Goal: Task Accomplishment & Management: Complete application form

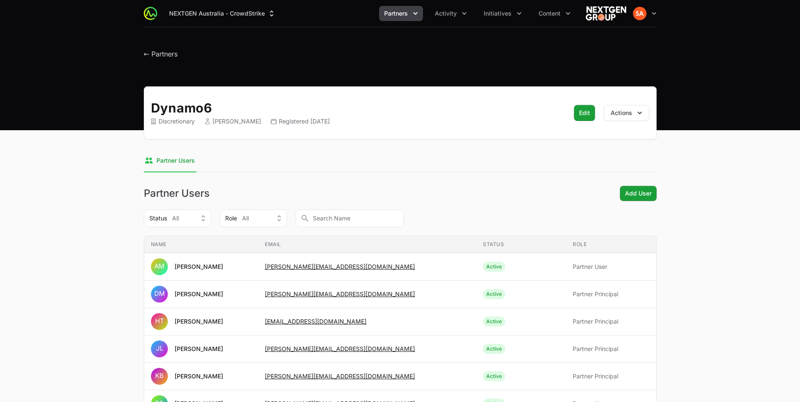
scroll to position [89, 0]
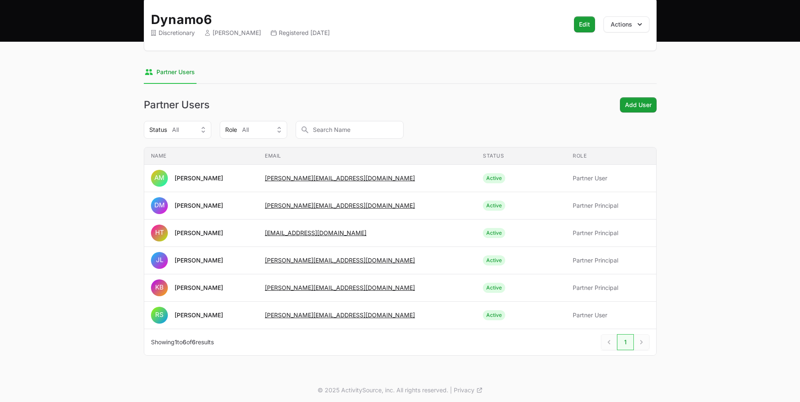
click at [79, 18] on main "Dynamo6 Discretionary [PERSON_NAME] Registered [DATE] Edit Edit Actions Select …" at bounding box center [400, 187] width 800 height 378
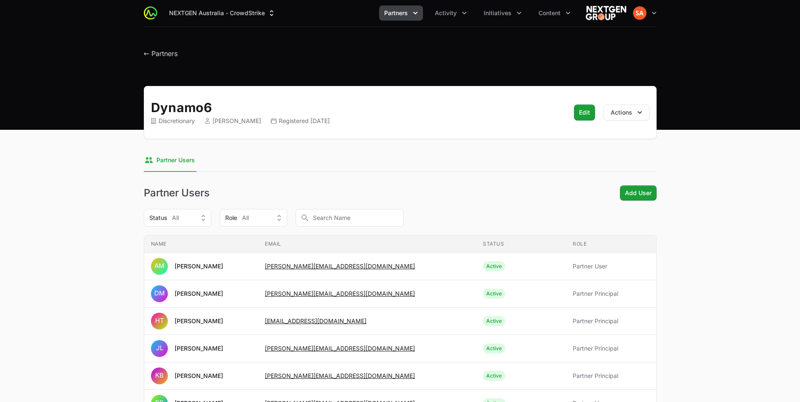
scroll to position [0, 0]
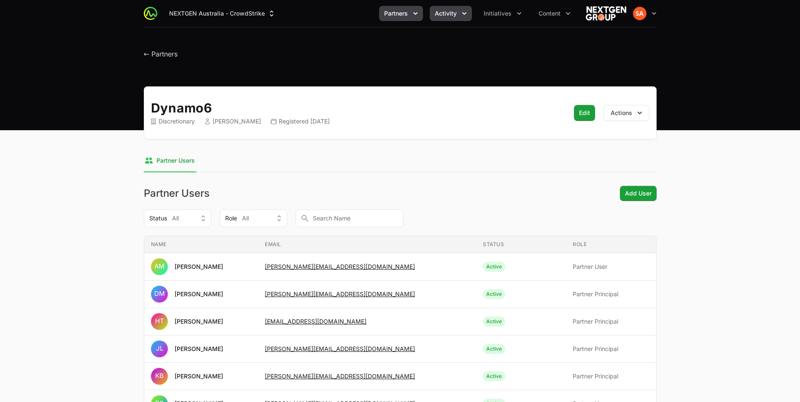
click at [439, 17] on span "Activity" at bounding box center [446, 13] width 22 height 8
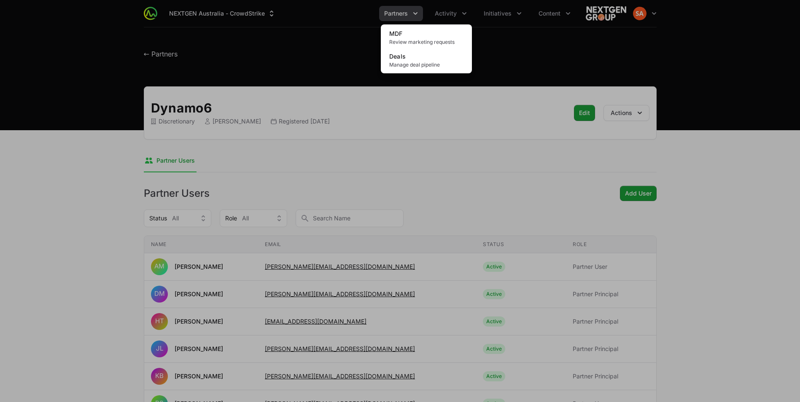
click at [393, 16] on div "Activity menu" at bounding box center [400, 201] width 800 height 402
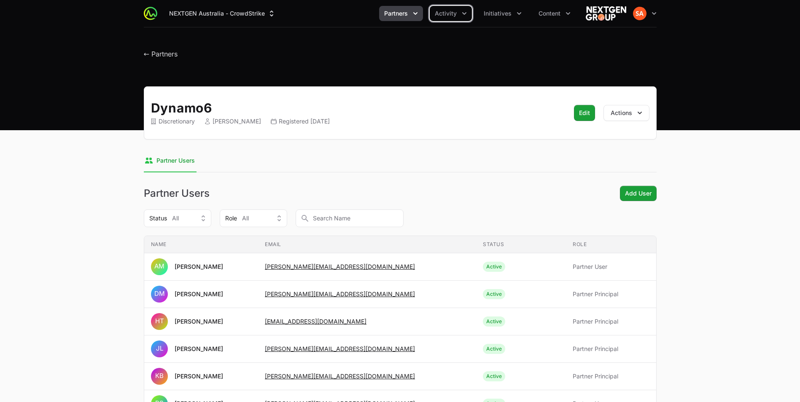
click at [393, 16] on span "Partners" at bounding box center [396, 13] width 24 height 8
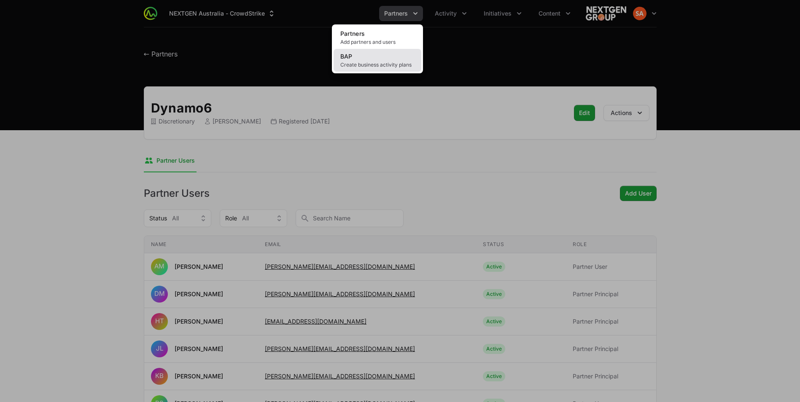
click at [384, 57] on link "BAP Create business activity plans" at bounding box center [377, 60] width 88 height 23
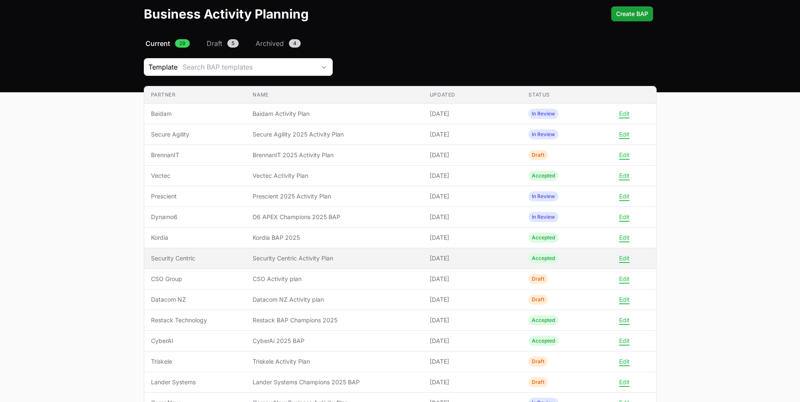
scroll to position [56, 0]
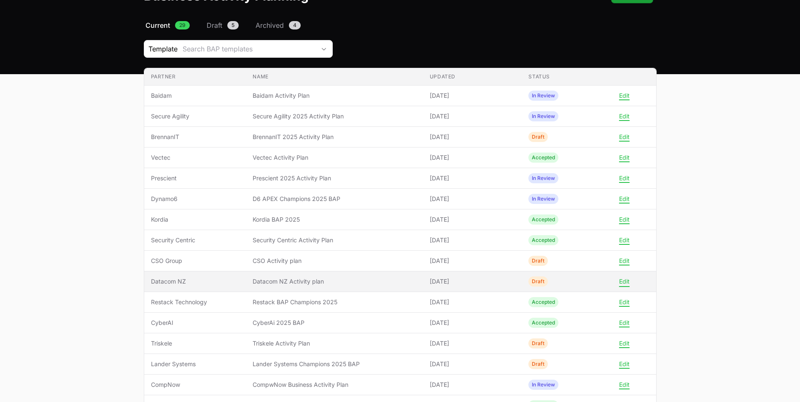
click at [623, 283] on button "Edit" at bounding box center [624, 282] width 11 height 8
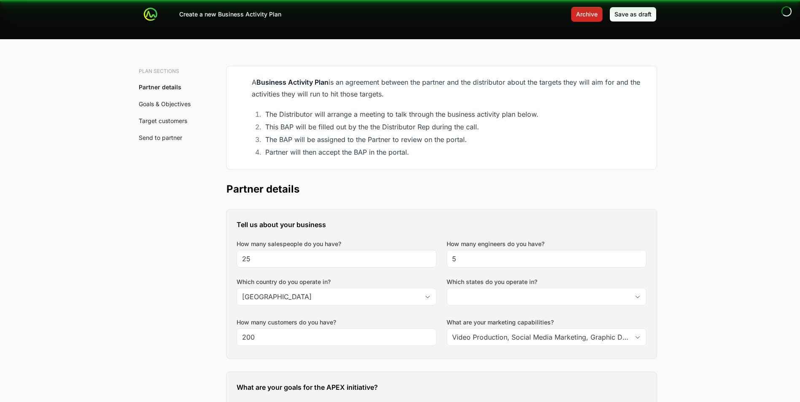
scroll to position [11, 0]
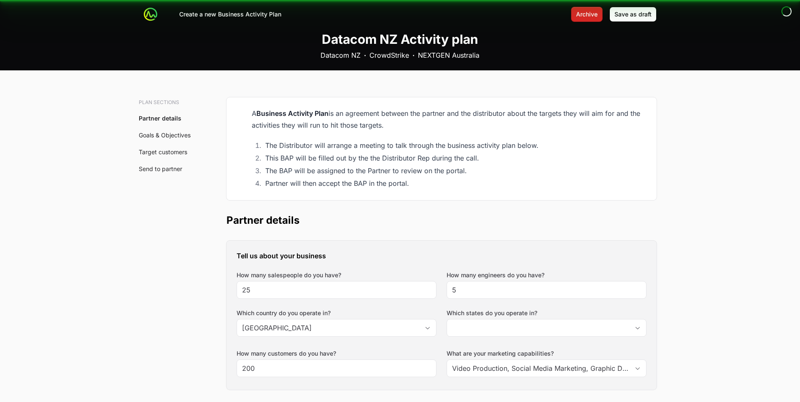
type input "[GEOGRAPHIC_DATA], [GEOGRAPHIC_DATA], [GEOGRAPHIC_DATA], [GEOGRAPHIC_DATA], [GE…"
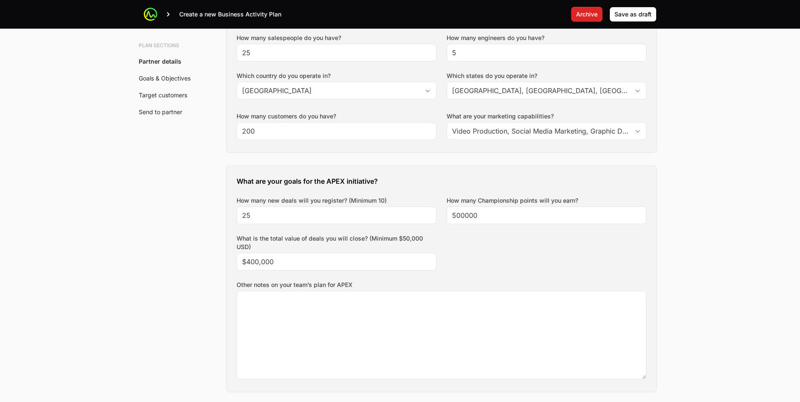
scroll to position [281, 0]
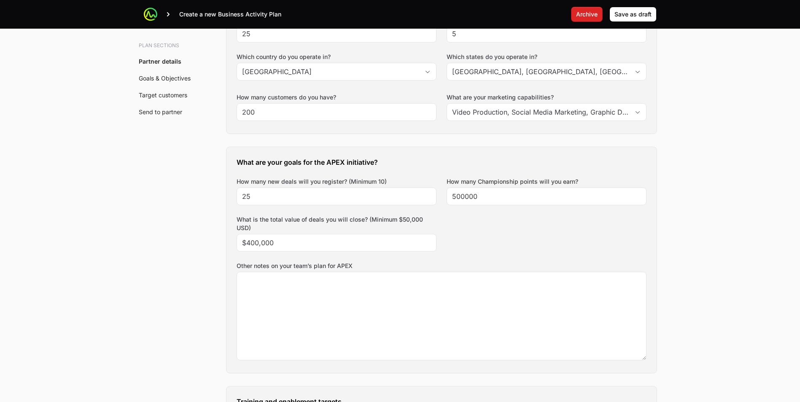
drag, startPoint x: 360, startPoint y: 262, endPoint x: 238, endPoint y: 161, distance: 159.0
click at [238, 161] on div "What are your goals for the APEX initiative? How many new deals will you regist…" at bounding box center [441, 260] width 430 height 226
copy div "What are your goals for the APEX initiative? How many new deals will you regist…"
drag, startPoint x: 111, startPoint y: 149, endPoint x: 514, endPoint y: 126, distance: 403.7
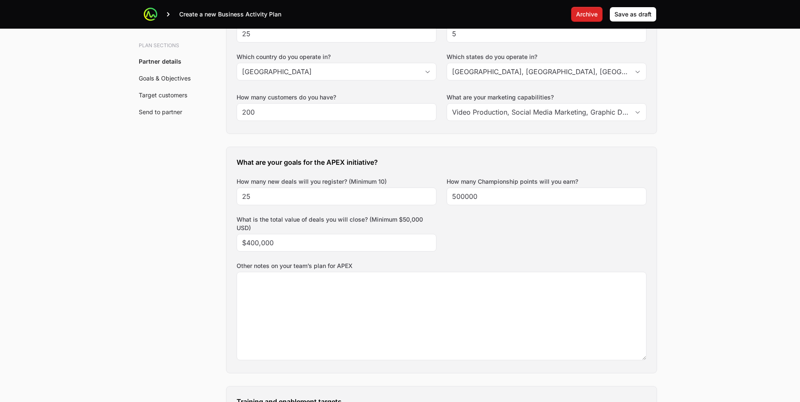
drag, startPoint x: 356, startPoint y: 266, endPoint x: 234, endPoint y: 172, distance: 154.8
click at [234, 172] on div "What are your goals for the APEX initiative? How many new deals will you regist…" at bounding box center [441, 260] width 430 height 226
copy div "What are your goals for the APEX initiative? How many new deals will you regist…"
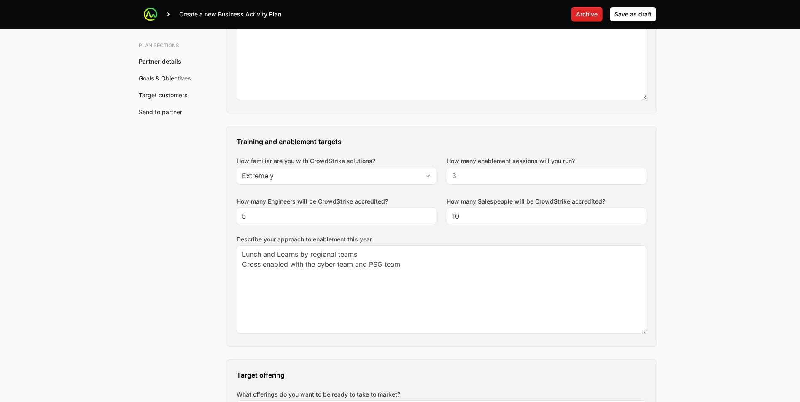
scroll to position [562, 0]
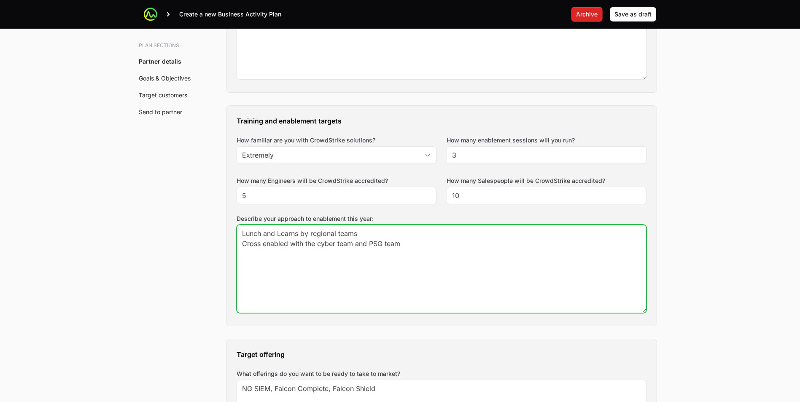
drag, startPoint x: 423, startPoint y: 244, endPoint x: 240, endPoint y: 116, distance: 224.0
click at [240, 116] on div "Training and enablement targets How familiar are you with CrowdStrike solutions…" at bounding box center [441, 216] width 430 height 220
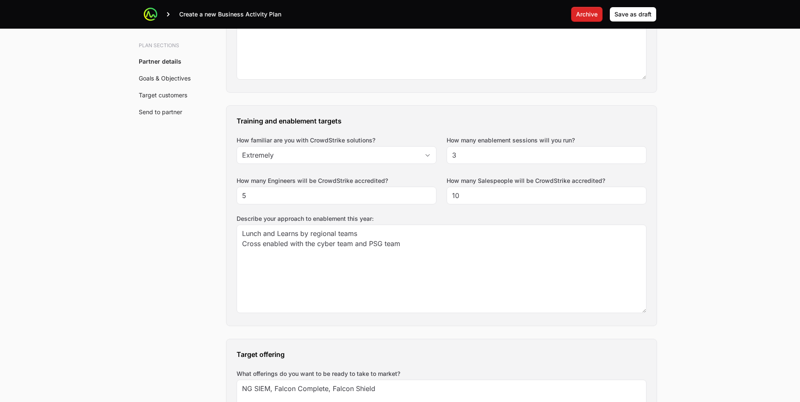
click at [234, 117] on div "Training and enablement targets How familiar are you with CrowdStrike solutions…" at bounding box center [441, 216] width 430 height 220
drag, startPoint x: 236, startPoint y: 118, endPoint x: 389, endPoint y: 242, distance: 197.2
click at [389, 242] on div "Training and enablement targets How familiar are you with CrowdStrike solutions…" at bounding box center [441, 216] width 430 height 220
copy div "Training and enablement targets How familiar are you with CrowdStrike solutions…"
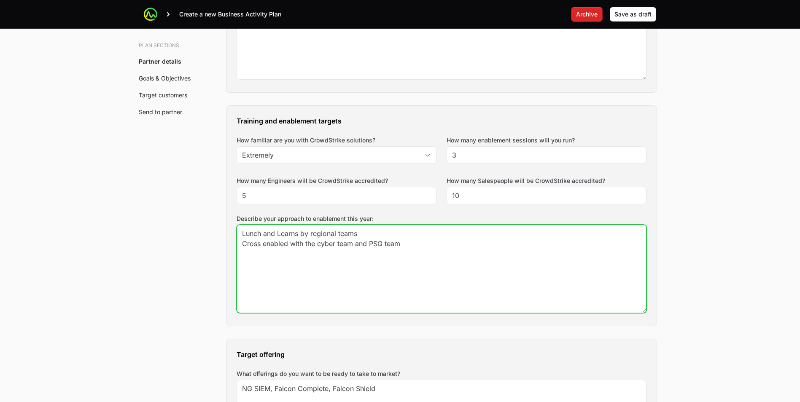
drag, startPoint x: 433, startPoint y: 242, endPoint x: 231, endPoint y: 232, distance: 201.8
click at [231, 232] on div "Training and enablement targets How familiar are you with CrowdStrike solutions…" at bounding box center [441, 216] width 430 height 220
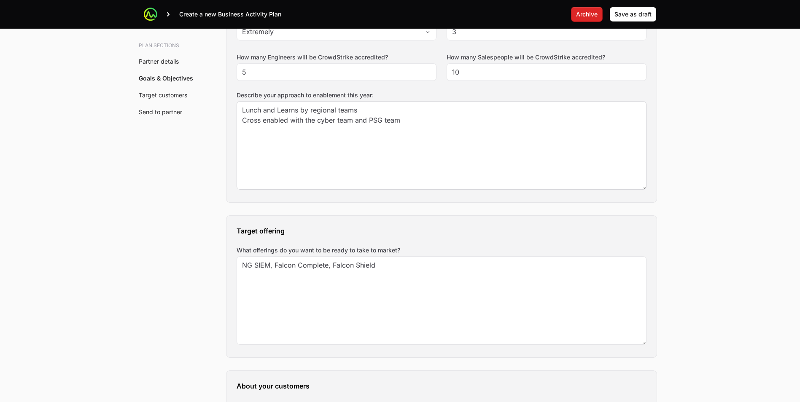
scroll to position [731, 0]
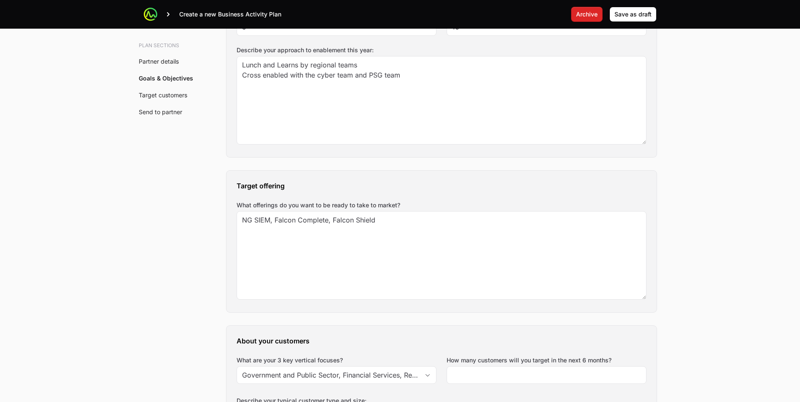
drag, startPoint x: 235, startPoint y: 182, endPoint x: 427, endPoint y: 197, distance: 192.9
click at [427, 197] on div "Target offering What offerings do you want to be ready to take to market? NG SI…" at bounding box center [441, 242] width 430 height 142
copy div "Target offering What offerings do you want to be ready to take to market?"
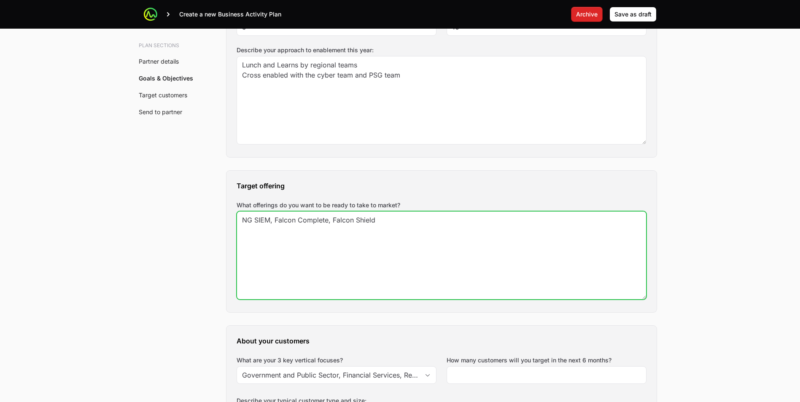
drag, startPoint x: 387, startPoint y: 231, endPoint x: 243, endPoint y: 221, distance: 144.1
click at [243, 221] on textarea "NG SIEM, Falcon Complete, Falcon Shield" at bounding box center [441, 256] width 409 height 88
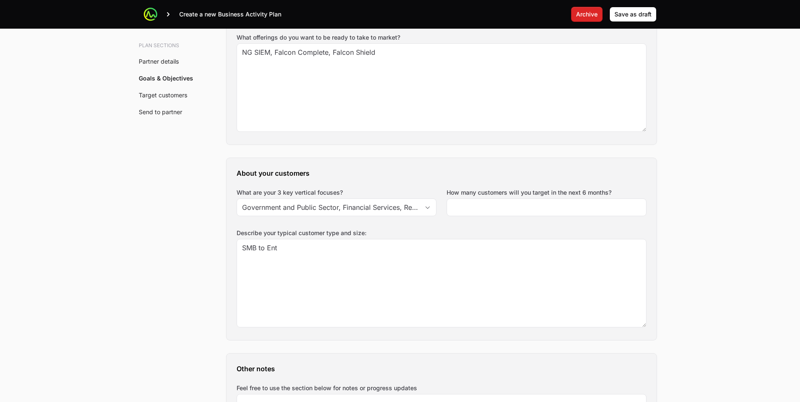
scroll to position [899, 0]
drag, startPoint x: 235, startPoint y: 169, endPoint x: 376, endPoint y: 233, distance: 154.7
click at [376, 233] on div "About your customers What are your 3 key vertical focuses? Government and Publi…" at bounding box center [441, 248] width 430 height 182
copy div "About your customers What are your 3 key vertical focuses? How many customers w…"
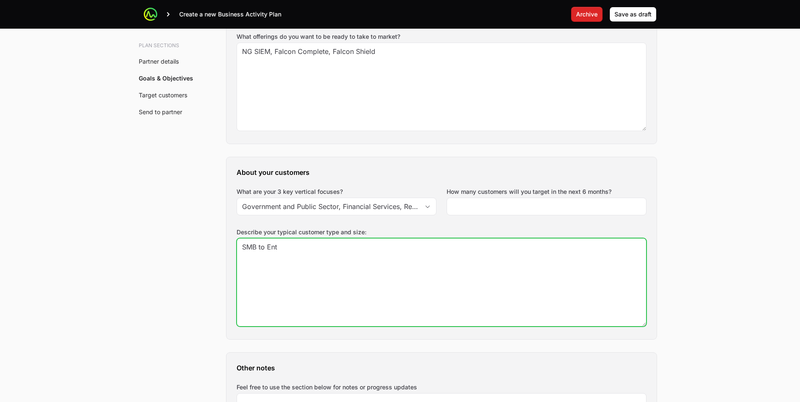
drag, startPoint x: 299, startPoint y: 246, endPoint x: 216, endPoint y: 248, distance: 83.5
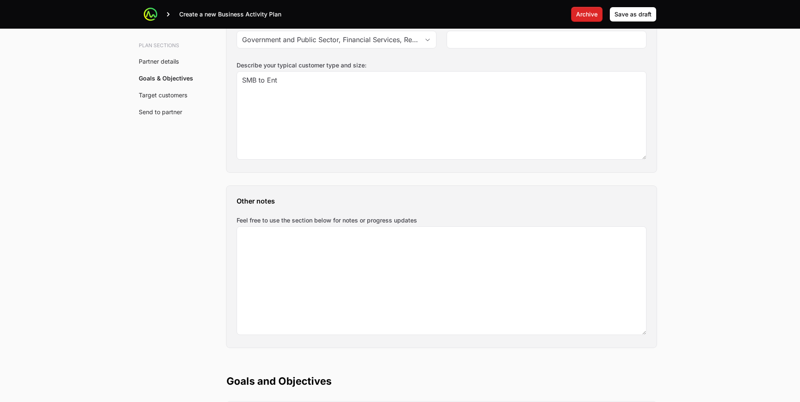
scroll to position [1068, 0]
drag, startPoint x: 234, startPoint y: 197, endPoint x: 439, endPoint y: 227, distance: 207.1
click at [439, 227] on div "Other notes Feel free to use the section below for notes or progress updates" at bounding box center [441, 265] width 430 height 162
copy div "Other notes Feel free to use the section below for notes or progress updates"
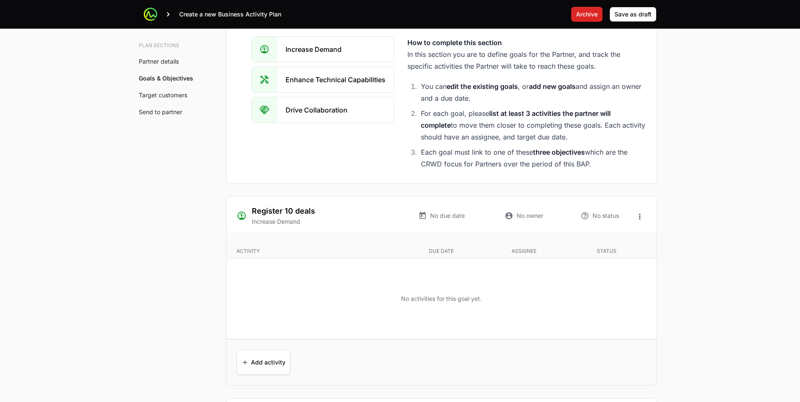
scroll to position [1574, 0]
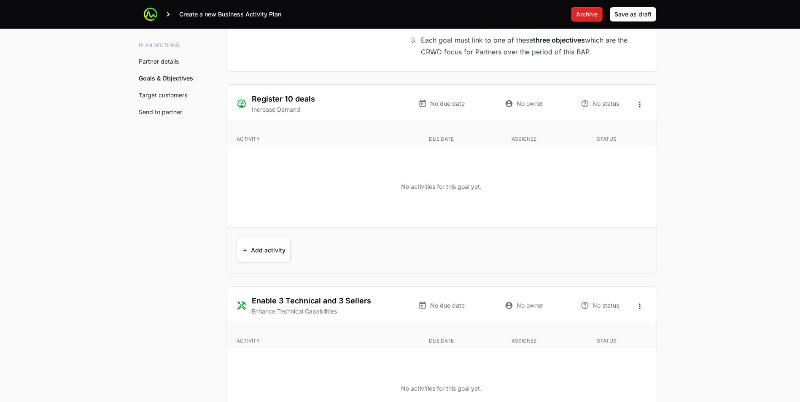
drag, startPoint x: 327, startPoint y: 99, endPoint x: 251, endPoint y: 100, distance: 75.9
click at [251, 100] on div "Register 10 deals Increase Demand" at bounding box center [318, 103] width 162 height 21
copy h3 "Register 10 deals"
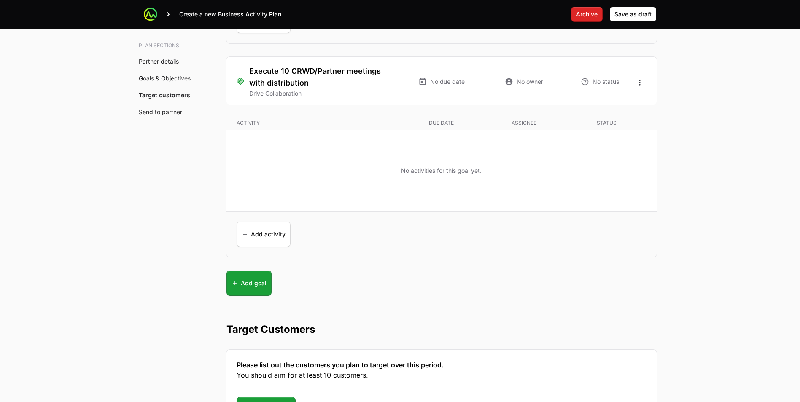
scroll to position [2080, 0]
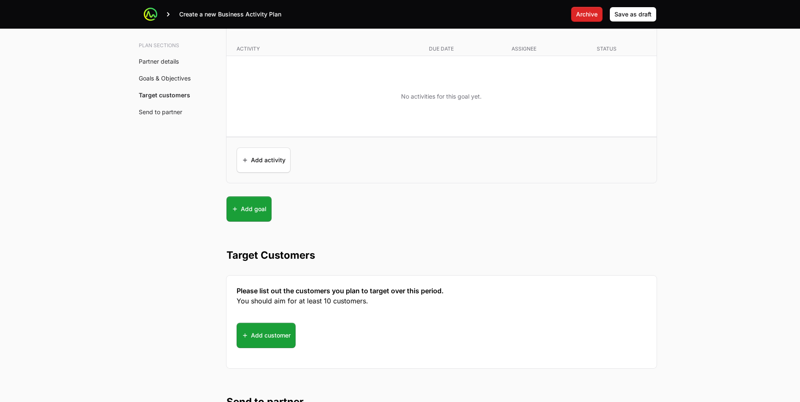
drag, startPoint x: 317, startPoint y: 255, endPoint x: 227, endPoint y: 262, distance: 90.1
click at [227, 262] on h2 "Target Customers" at bounding box center [441, 255] width 430 height 13
copy h2 "Target Customers"
drag, startPoint x: 370, startPoint y: 301, endPoint x: 222, endPoint y: 296, distance: 148.5
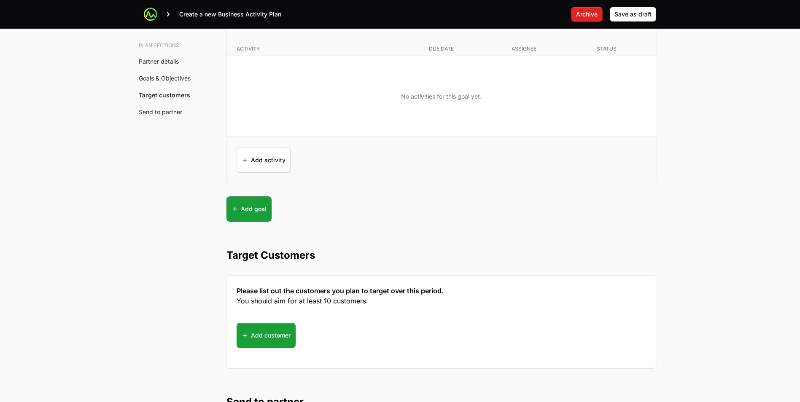
copy h3 "Please list out the customers you plan to target over this period. You should a…"
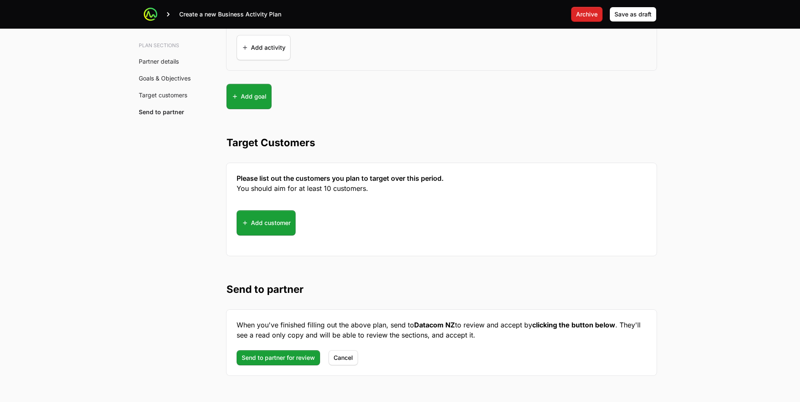
drag, startPoint x: 336, startPoint y: 292, endPoint x: 214, endPoint y: 305, distance: 123.3
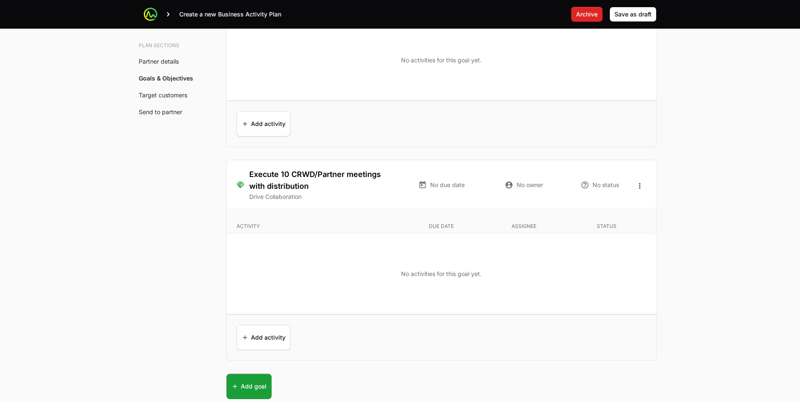
scroll to position [1884, 0]
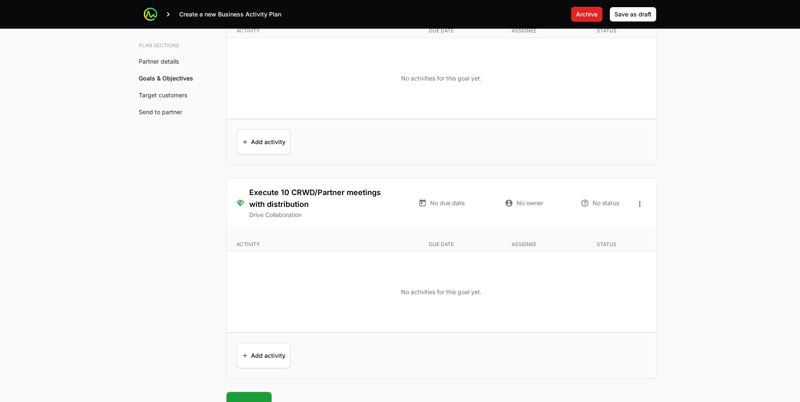
drag, startPoint x: 293, startPoint y: 206, endPoint x: 239, endPoint y: 192, distance: 56.4
click at [239, 192] on div "Execute 10 CRWD/Partner meetings with distribution Drive Collaboration" at bounding box center [318, 203] width 162 height 32
copy h3 "Execute 10 CRWD/Partner meetings with distribution"
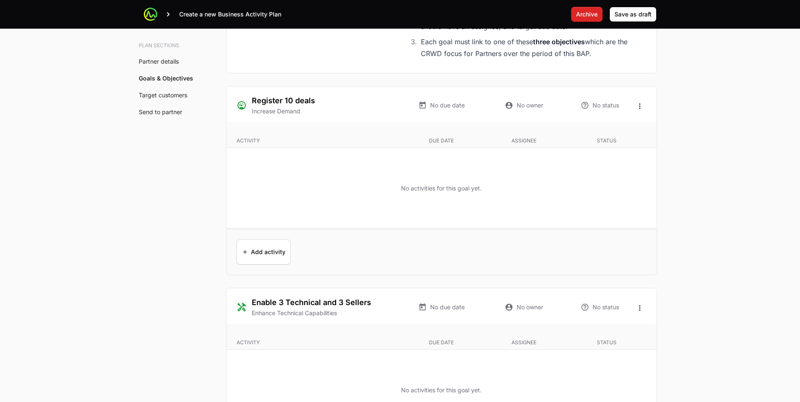
scroll to position [1547, 0]
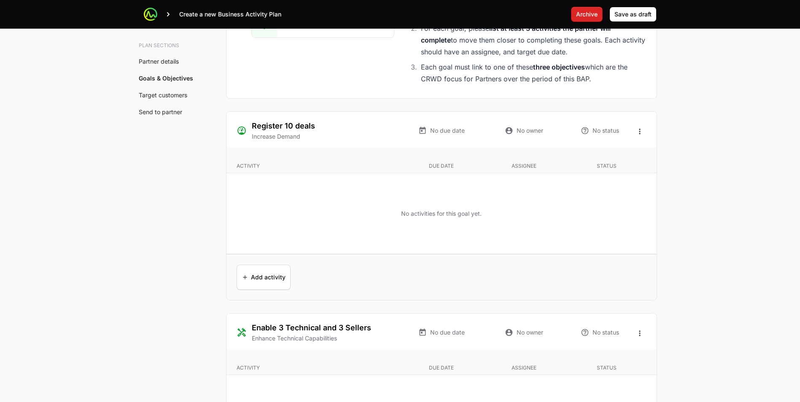
drag, startPoint x: 376, startPoint y: 328, endPoint x: 241, endPoint y: 332, distance: 135.0
click at [241, 332] on div "Enable 3 Technical and 3 Sellers Enhance Technical Capabilities" at bounding box center [318, 332] width 162 height 21
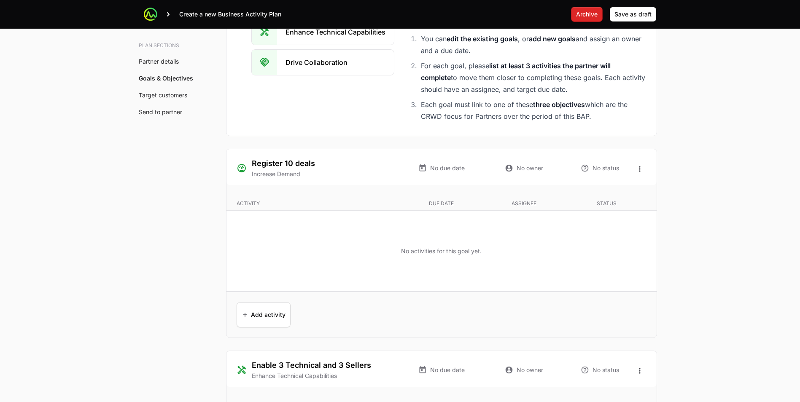
scroll to position [1491, 0]
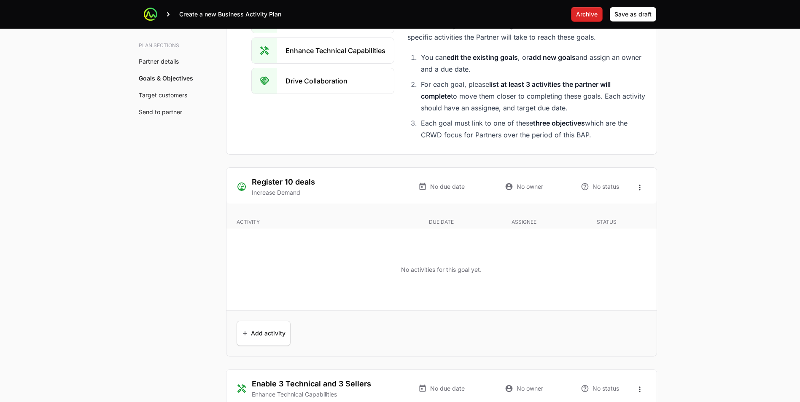
drag, startPoint x: 328, startPoint y: 178, endPoint x: 251, endPoint y: 179, distance: 76.3
click at [251, 179] on div "Register 10 deals Increase Demand" at bounding box center [318, 186] width 162 height 21
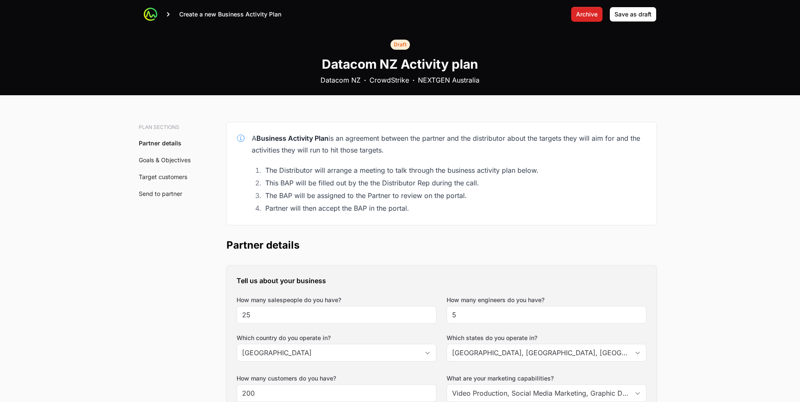
scroll to position [169, 0]
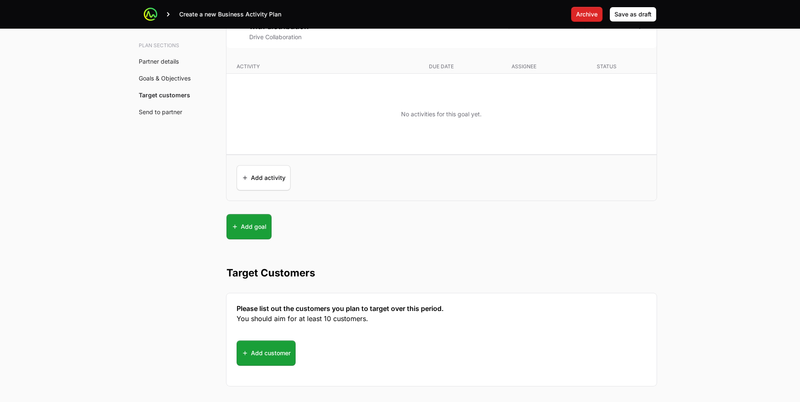
scroll to position [2136, 0]
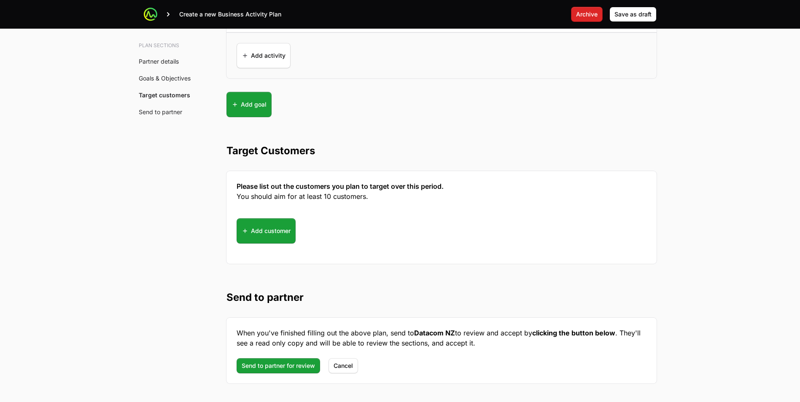
scroll to position [2221, 0]
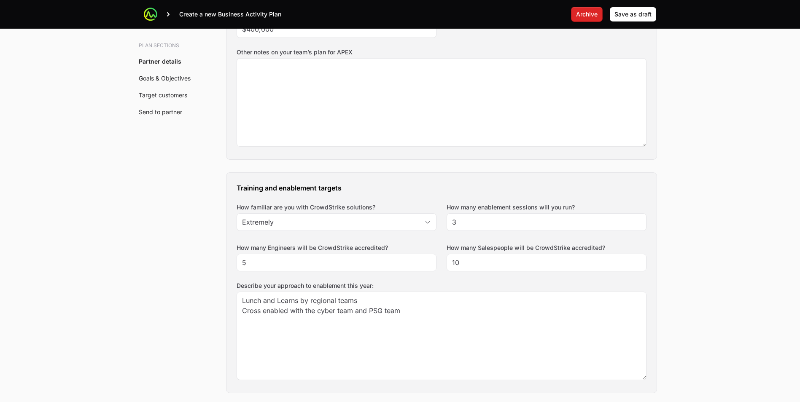
scroll to position [479, 0]
